Goal: Obtain resource: Download file/media

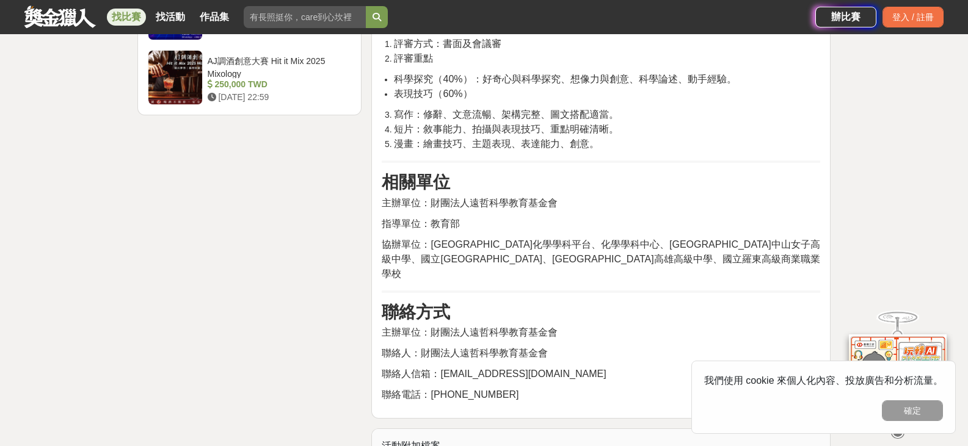
scroll to position [1954, 0]
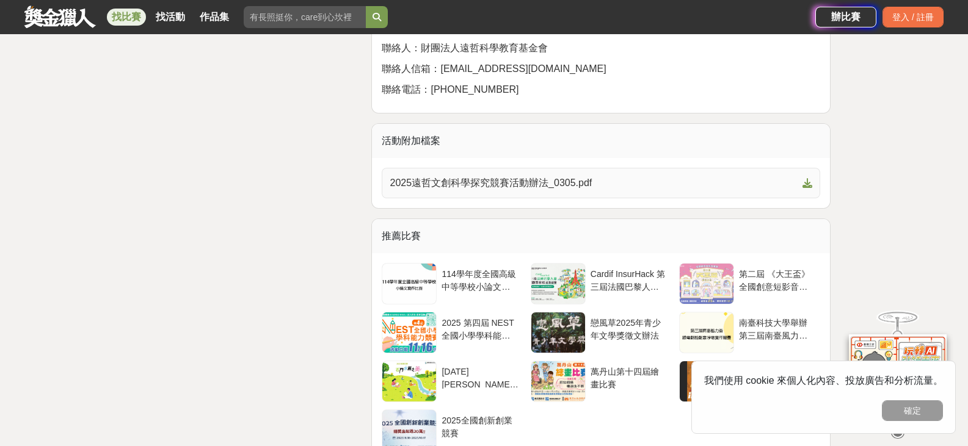
click at [509, 184] on span "2025遠哲文創科學探究競賽活動辦法_0305.pdf" at bounding box center [594, 183] width 408 height 15
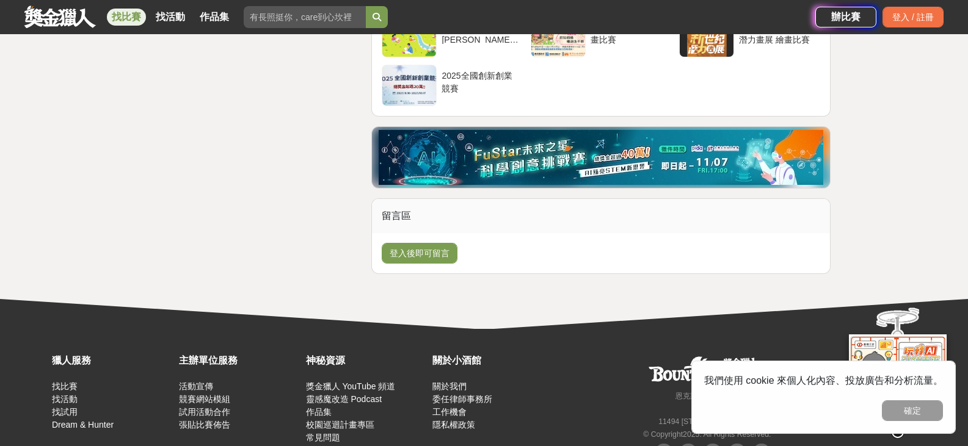
scroll to position [2320, 0]
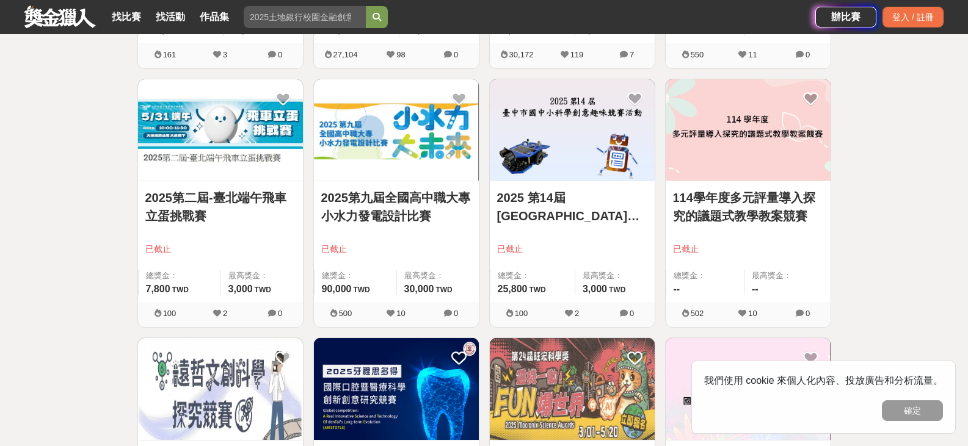
scroll to position [1404, 0]
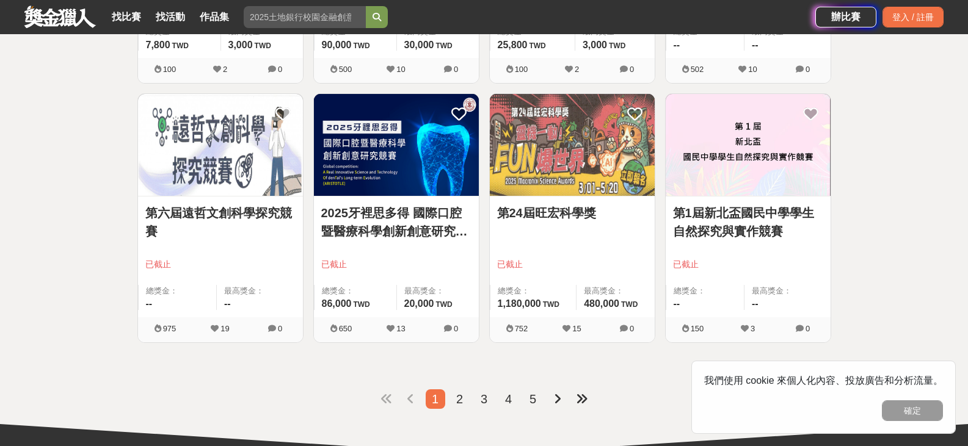
click at [230, 196] on img at bounding box center [220, 145] width 165 height 102
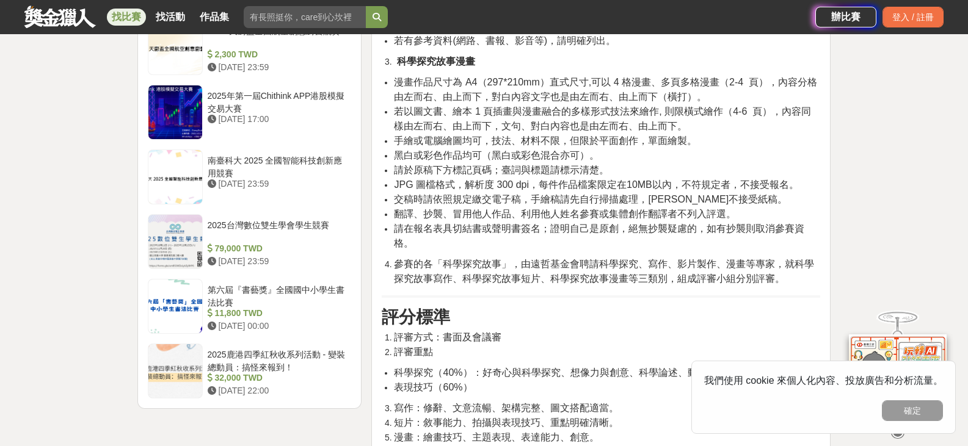
scroll to position [1466, 0]
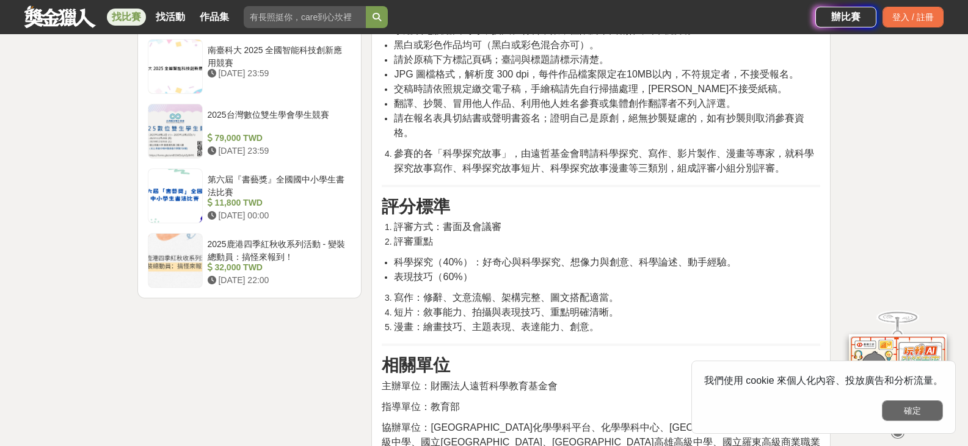
click at [926, 410] on button "確定" at bounding box center [912, 411] width 61 height 21
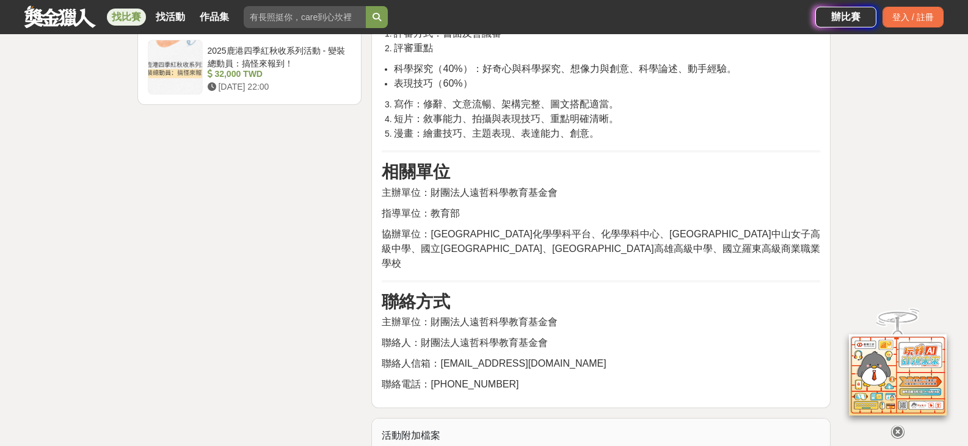
scroll to position [1527, 0]
